Goal: Information Seeking & Learning: Learn about a topic

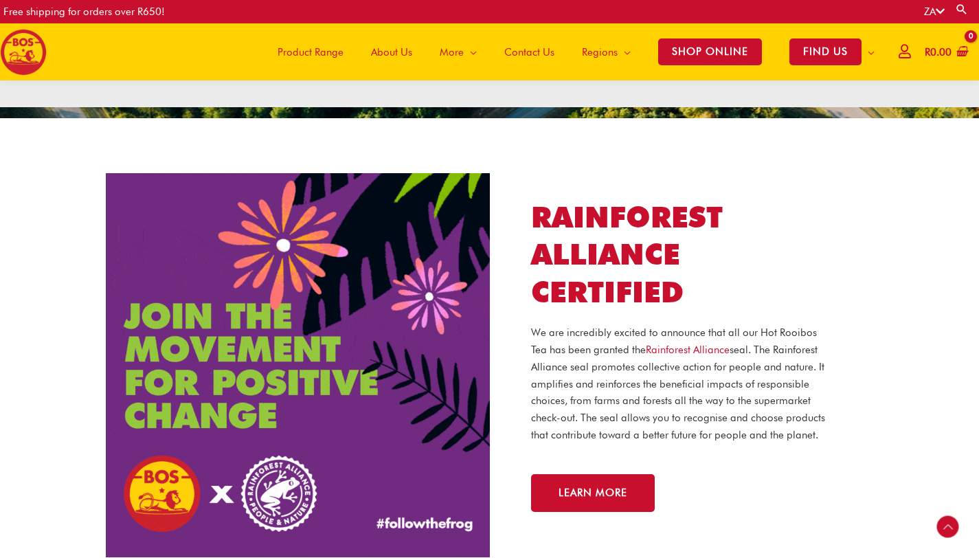
scroll to position [1151, 0]
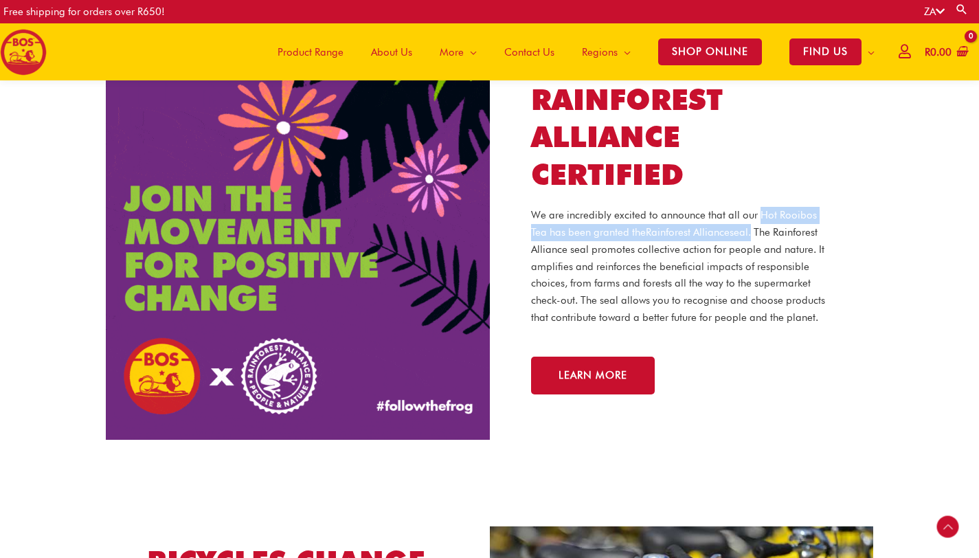
drag, startPoint x: 757, startPoint y: 211, endPoint x: 734, endPoint y: 234, distance: 32.6
click at [734, 234] on p "We are incredibly excited to announce that all our Hot Rooibos Tea has been gra…" at bounding box center [682, 266] width 302 height 119
copy p "Hot Rooibos Tea has been granted the Rainforest Alliance seal"
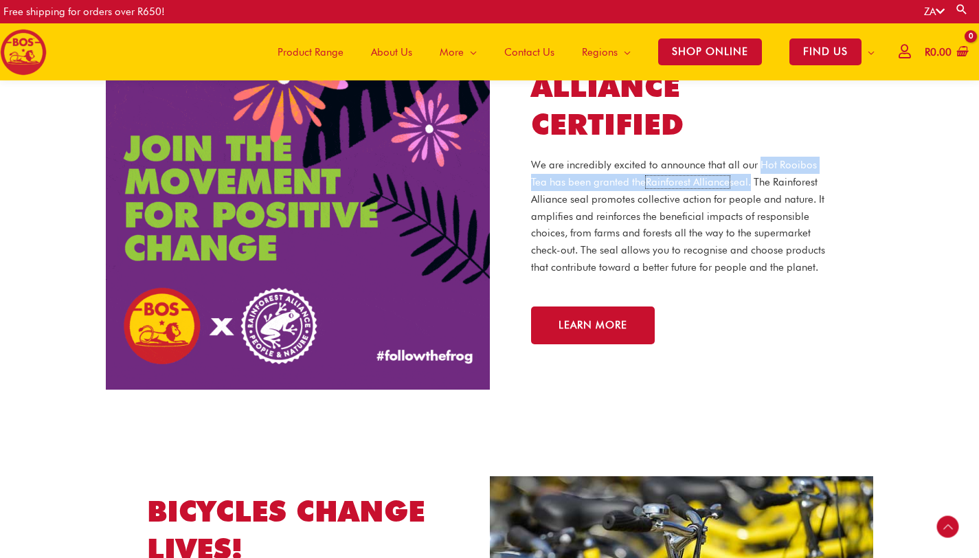
scroll to position [1231, 0]
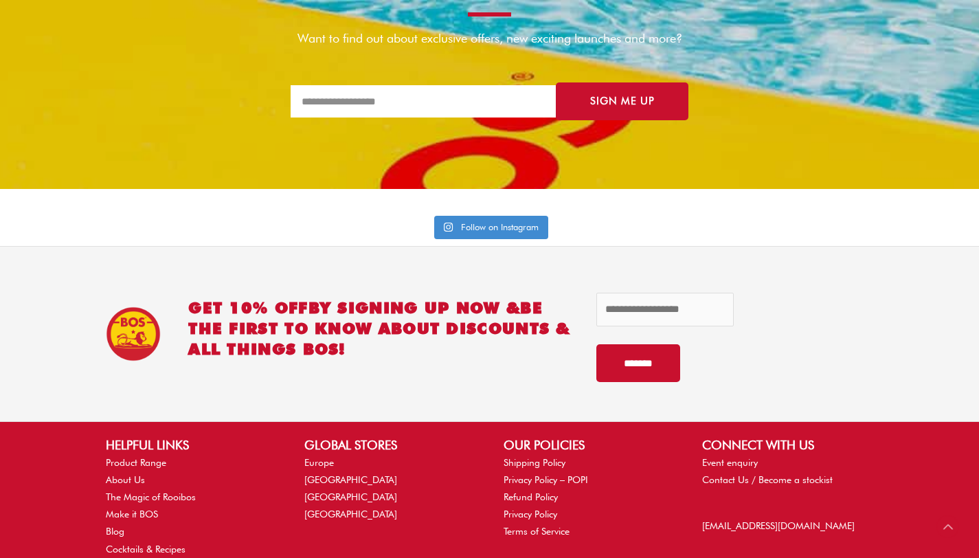
scroll to position [3001, 0]
